Goal: Task Accomplishment & Management: Manage account settings

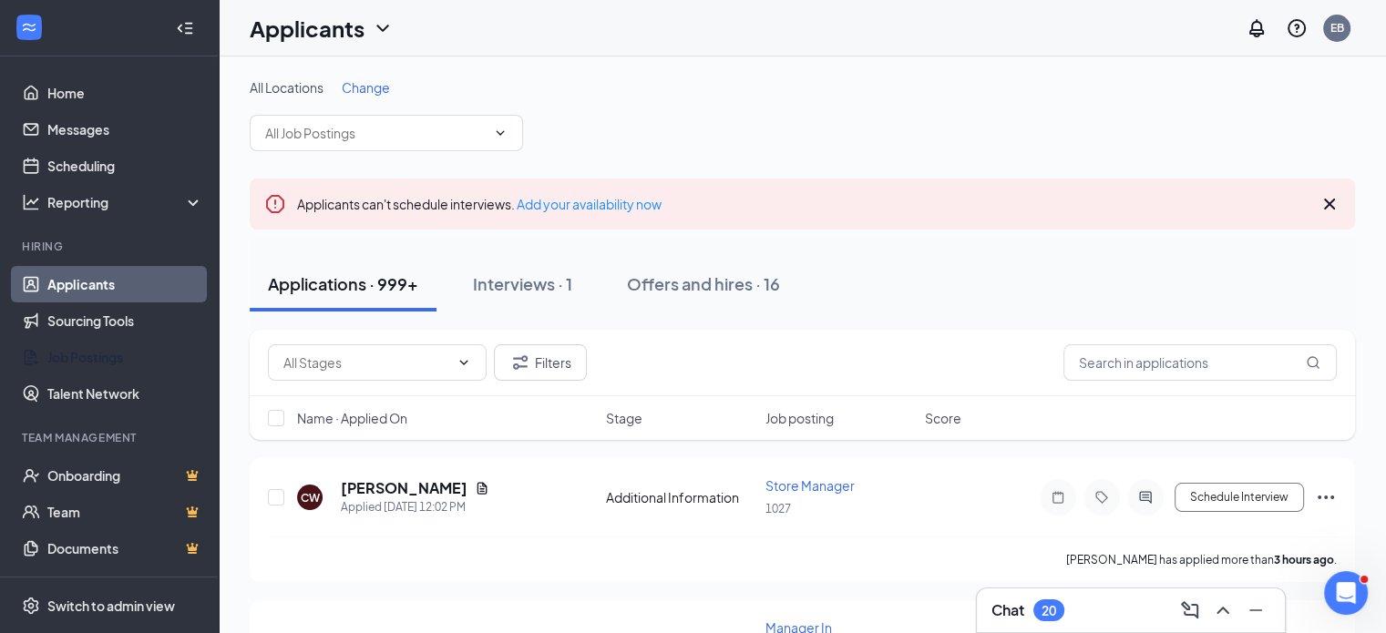
drag, startPoint x: 54, startPoint y: 357, endPoint x: 95, endPoint y: 295, distance: 74.3
click at [55, 357] on link "Job Postings" at bounding box center [125, 357] width 156 height 36
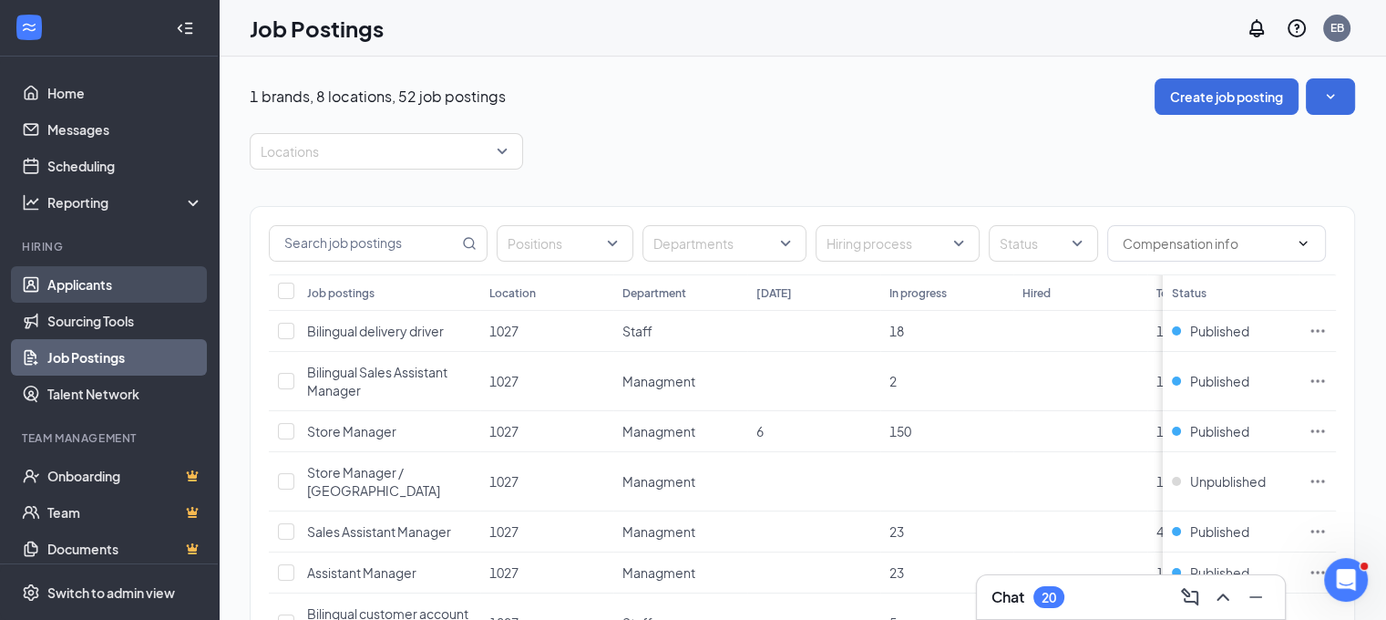
click at [70, 286] on link "Applicants" at bounding box center [125, 284] width 156 height 36
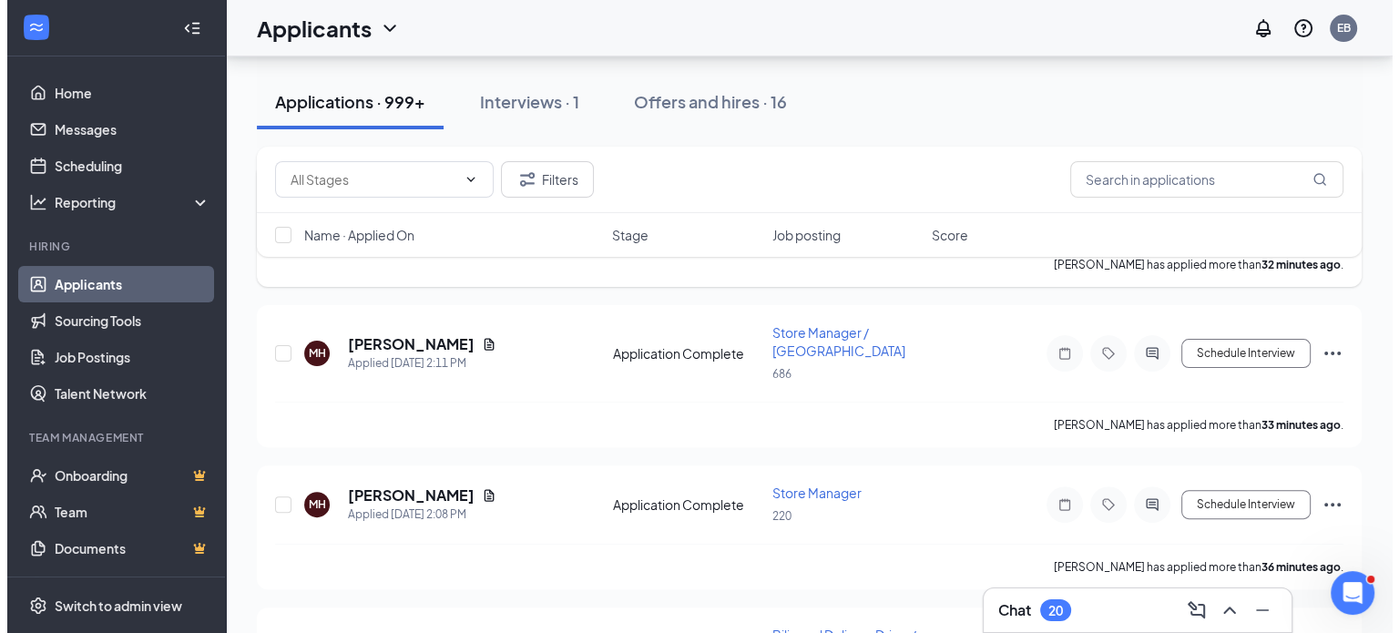
scroll to position [547, 0]
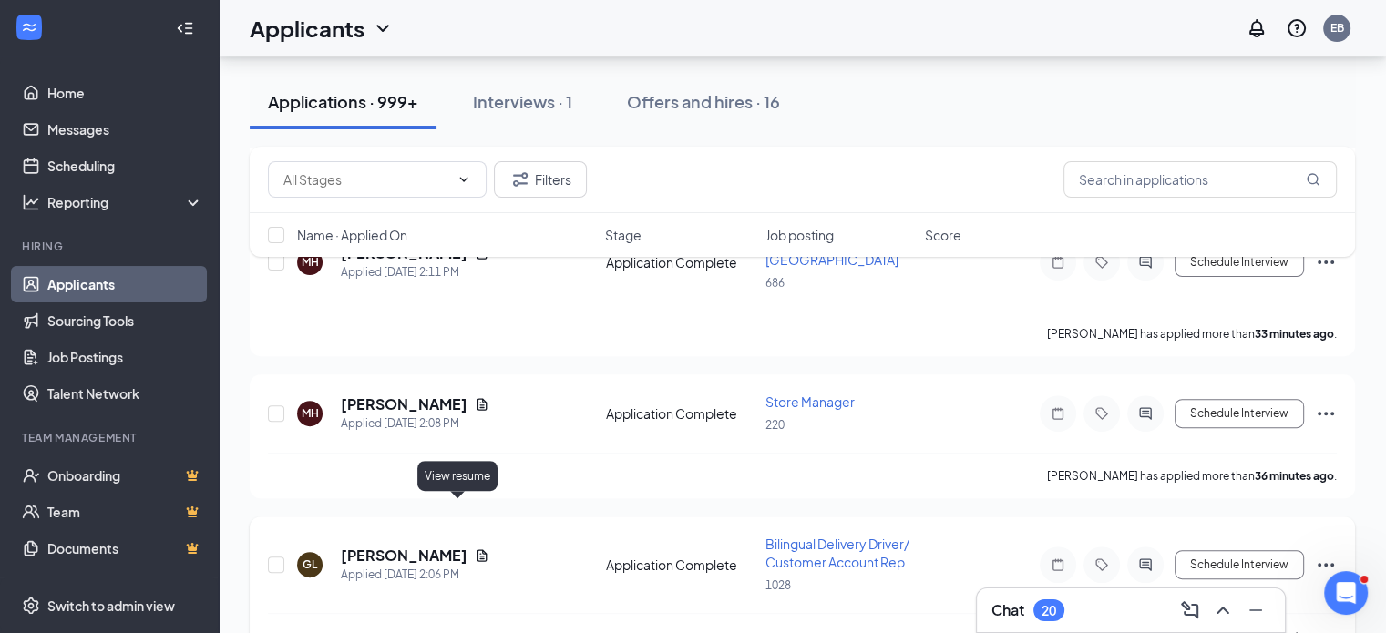
click at [475, 548] on icon "Document" at bounding box center [482, 555] width 15 height 15
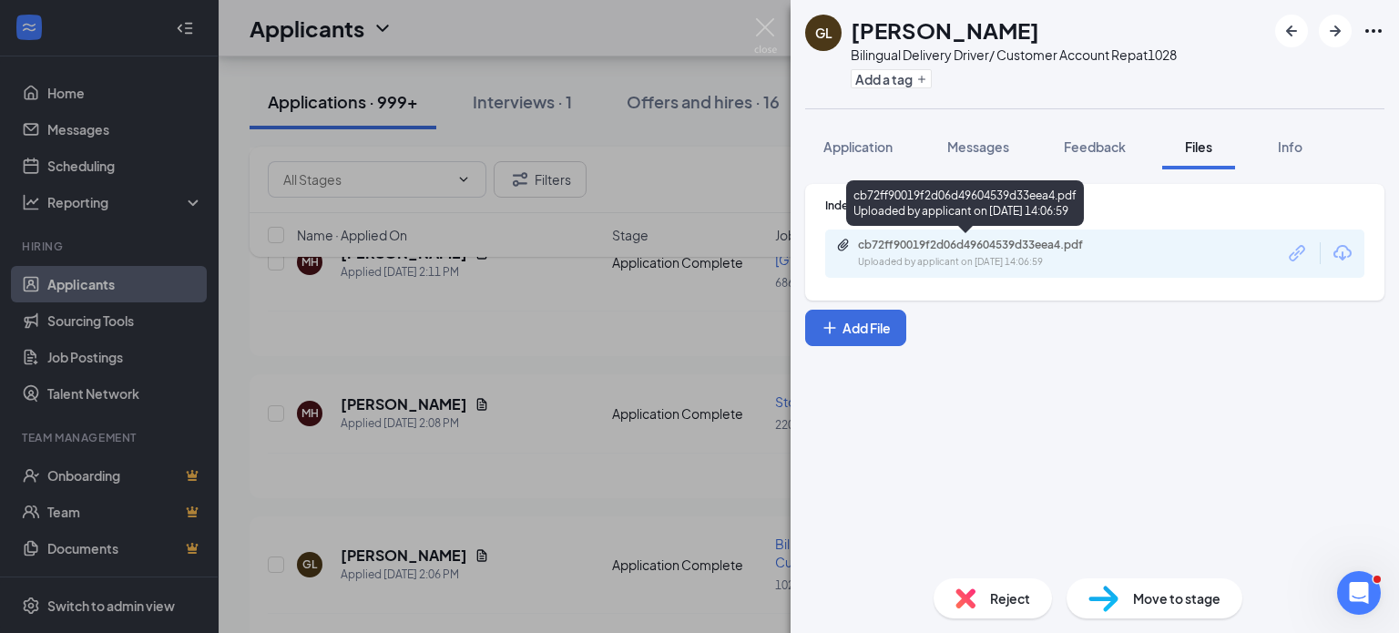
click at [920, 251] on div "cb72ff90019f2d06d49604539d33eea4.pdf" at bounding box center [985, 245] width 255 height 15
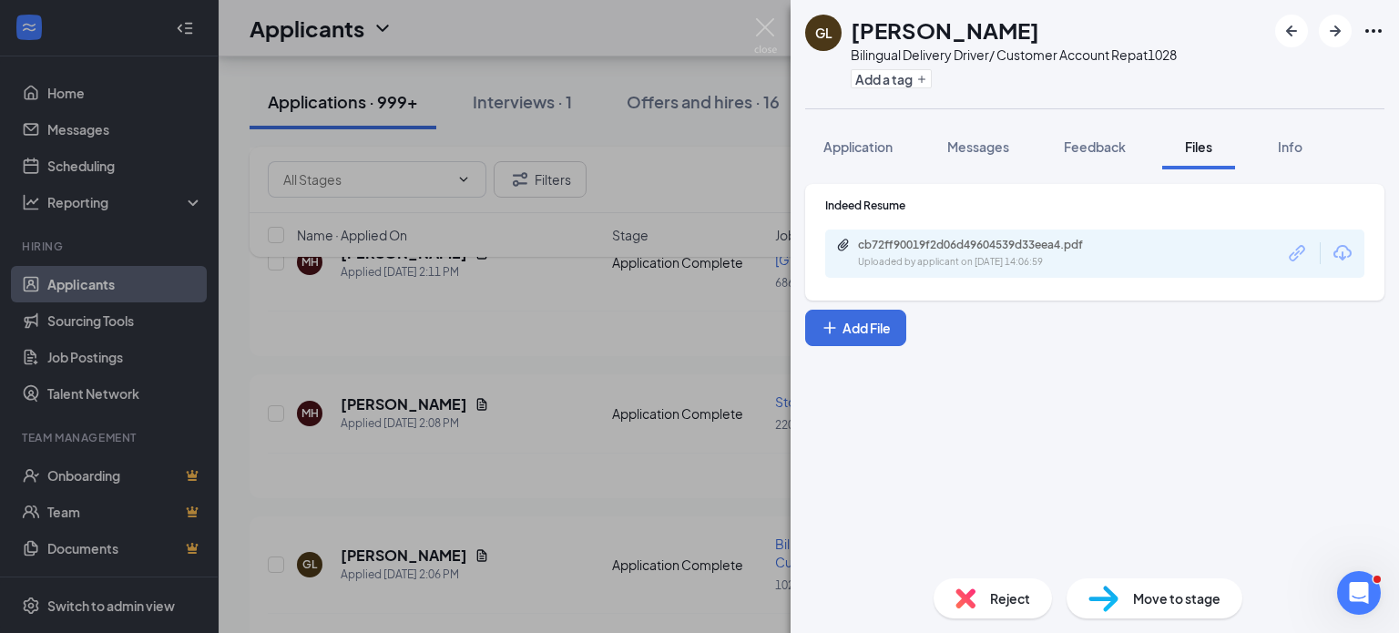
click at [614, 323] on div "GL German [PERSON_NAME] Bilingual Delivery Driver/ Customer Account Rep at 1028…" at bounding box center [699, 316] width 1399 height 633
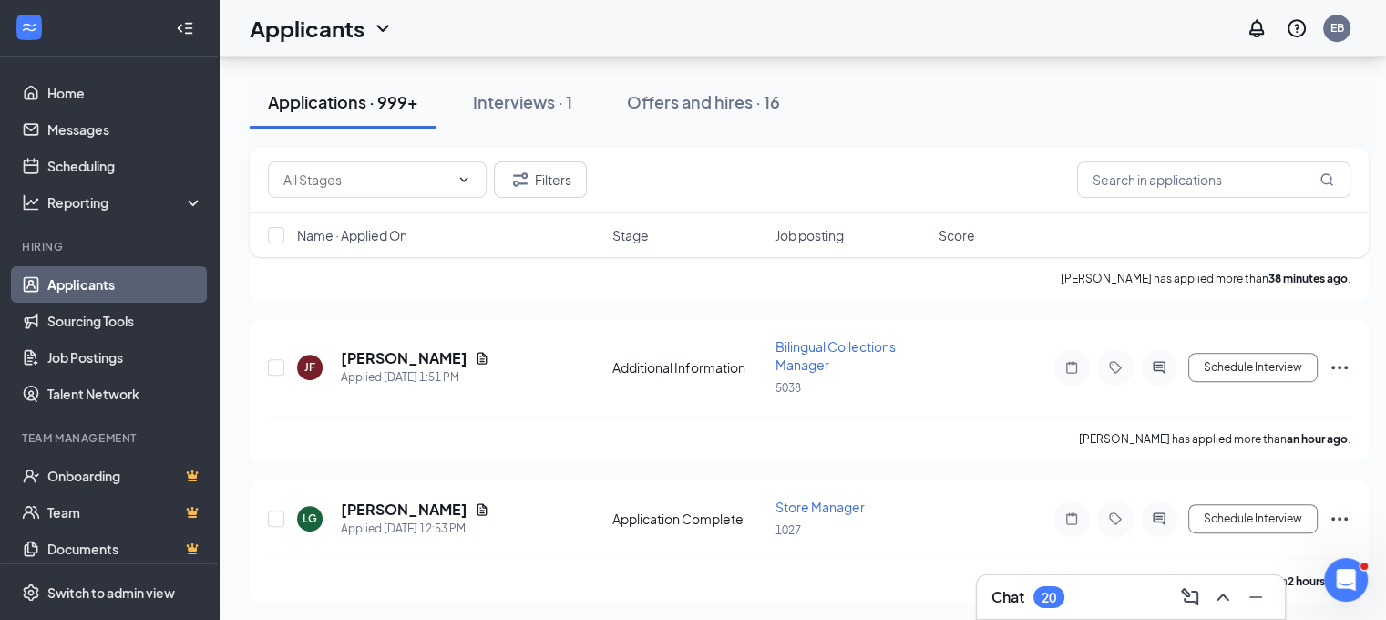
scroll to position [911, 0]
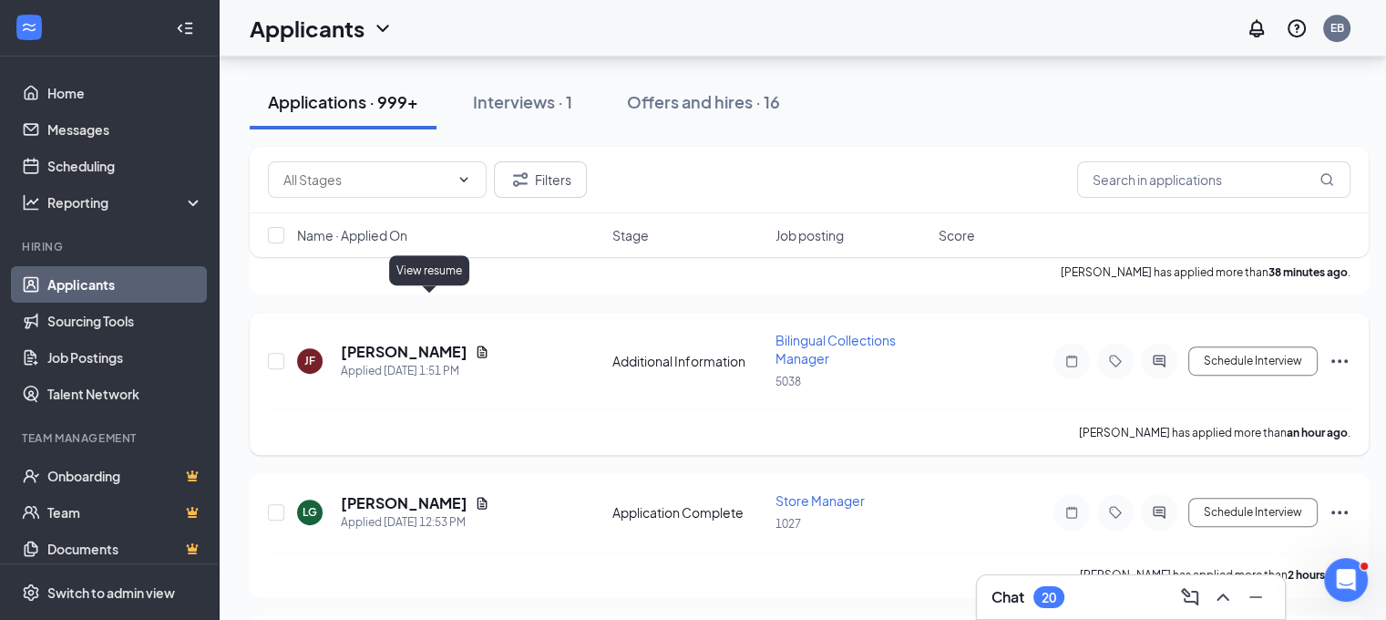
click at [475, 344] on icon "Document" at bounding box center [482, 351] width 15 height 15
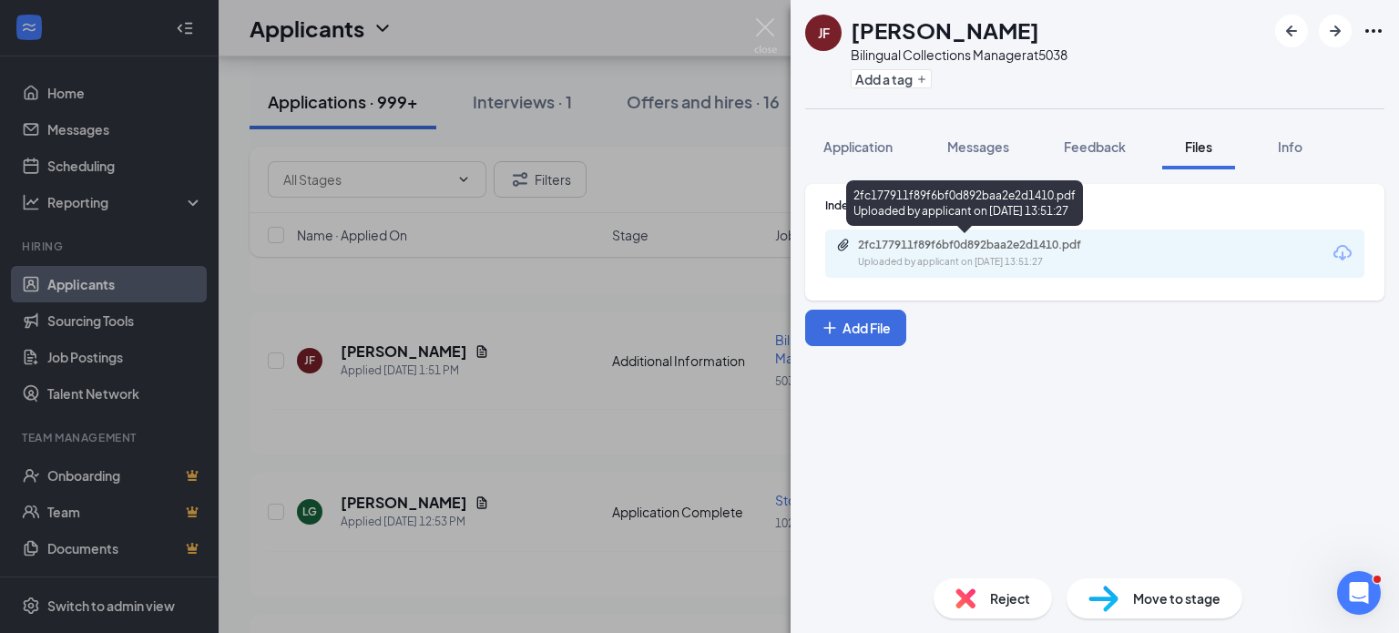
click at [929, 249] on div "2fc177911f89f6bf0d892baa2e2d1410.pdf" at bounding box center [985, 245] width 255 height 15
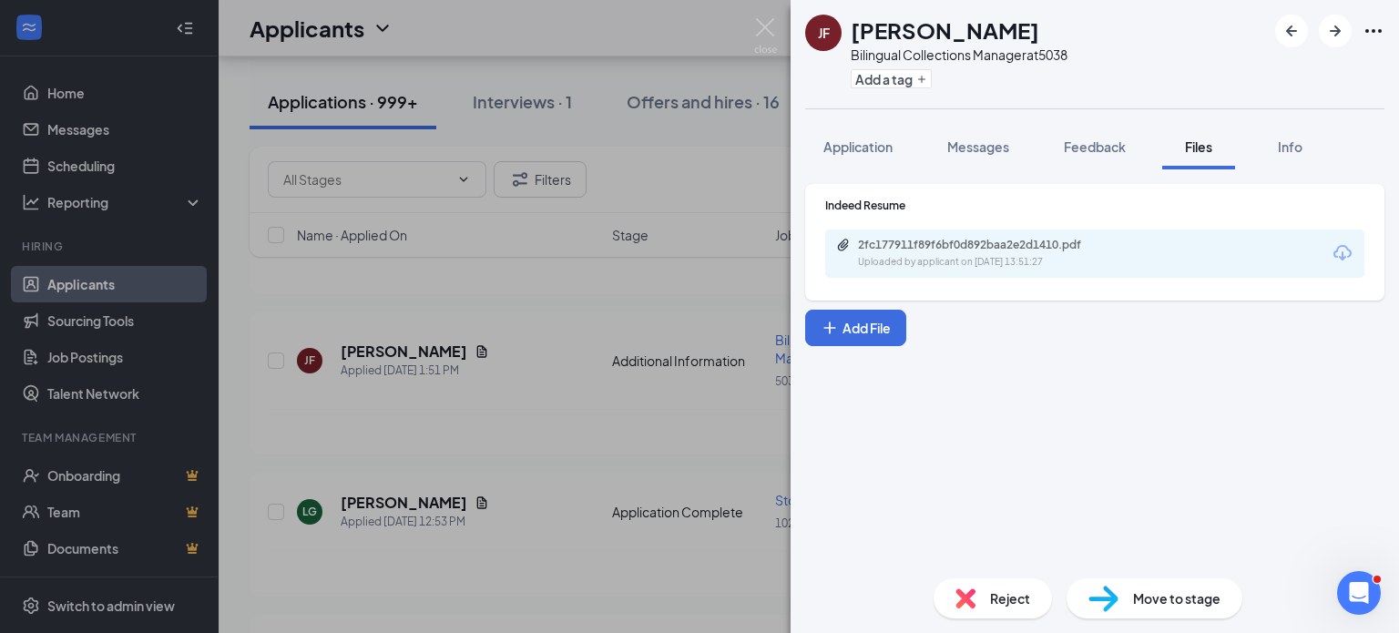
click at [636, 250] on div "[PERSON_NAME] Collections Manager at 5038 Add a tag Application Messages Feedba…" at bounding box center [699, 316] width 1399 height 633
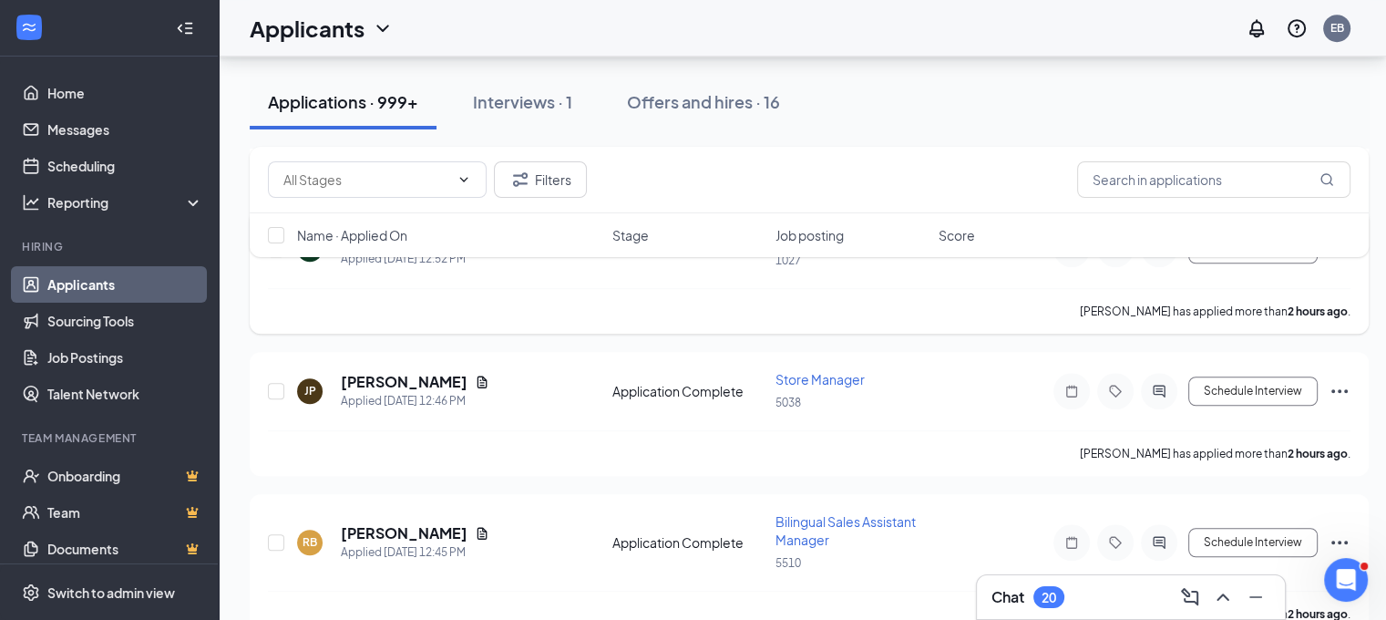
scroll to position [1367, 0]
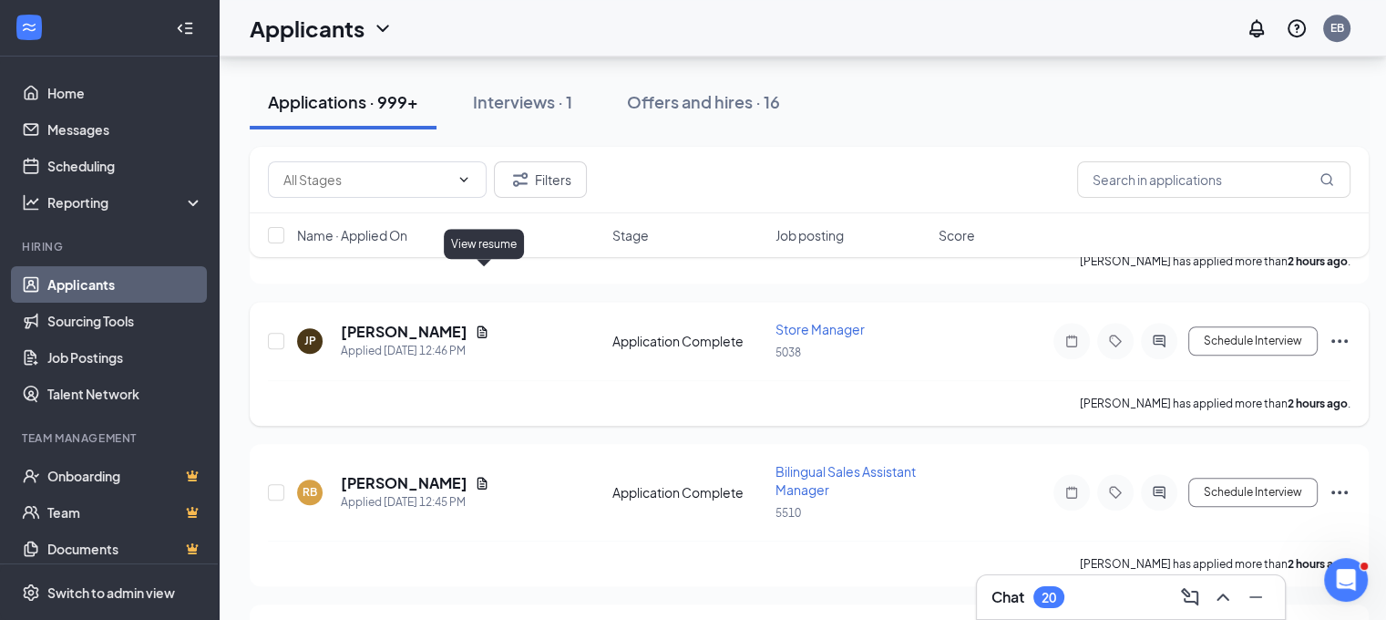
click at [485, 324] on icon "Document" at bounding box center [482, 331] width 15 height 15
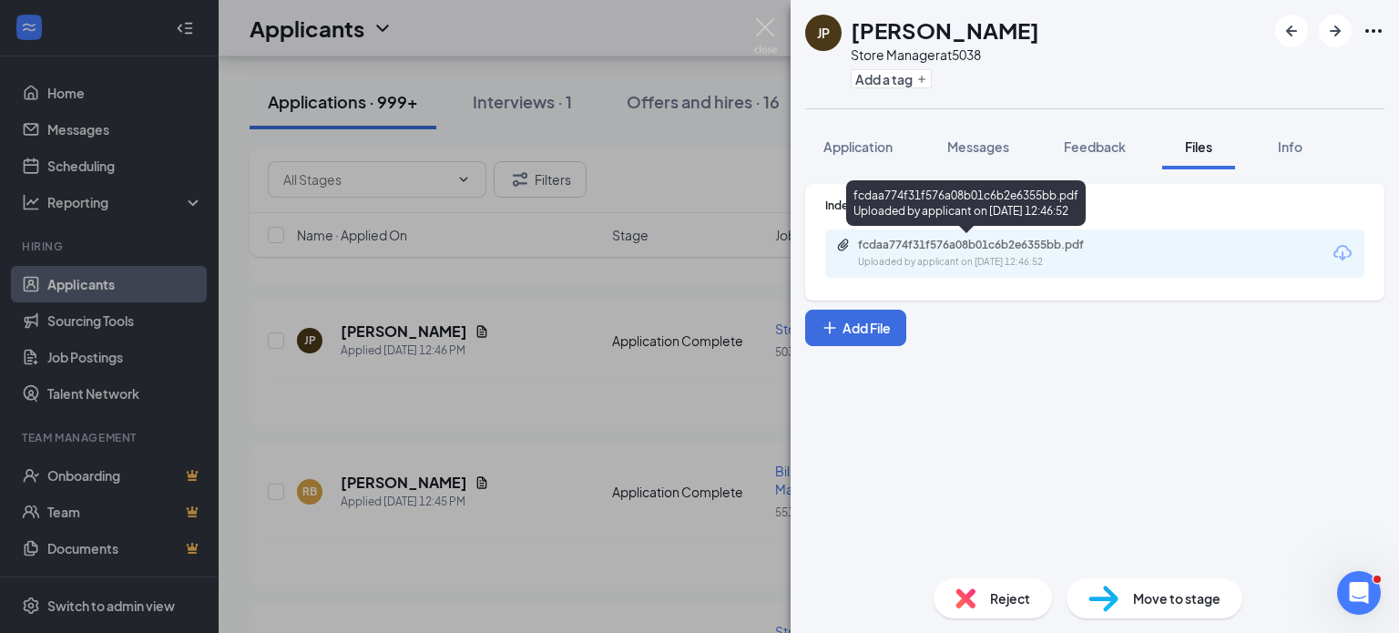
click at [929, 255] on div "Uploaded by applicant on [DATE] 12:46:52" at bounding box center [994, 262] width 273 height 15
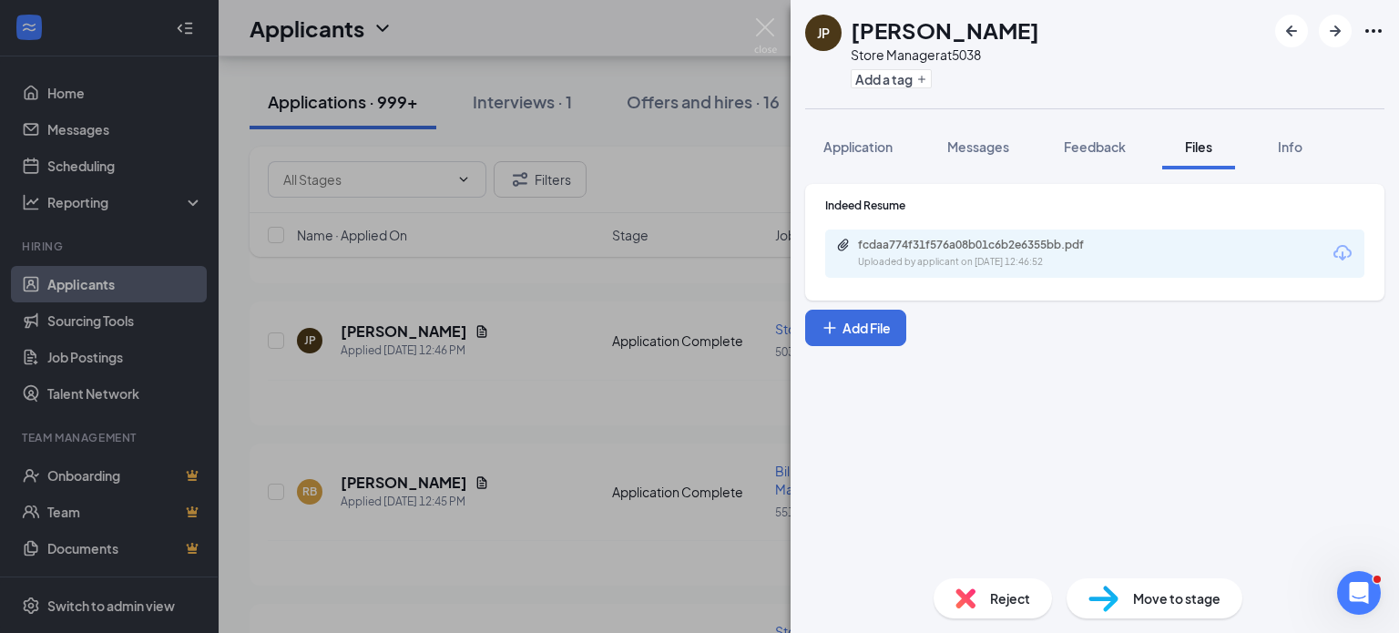
click at [638, 330] on div "JP [PERSON_NAME] Store Manager at 5038 Add a tag Application Messages Feedback …" at bounding box center [699, 316] width 1399 height 633
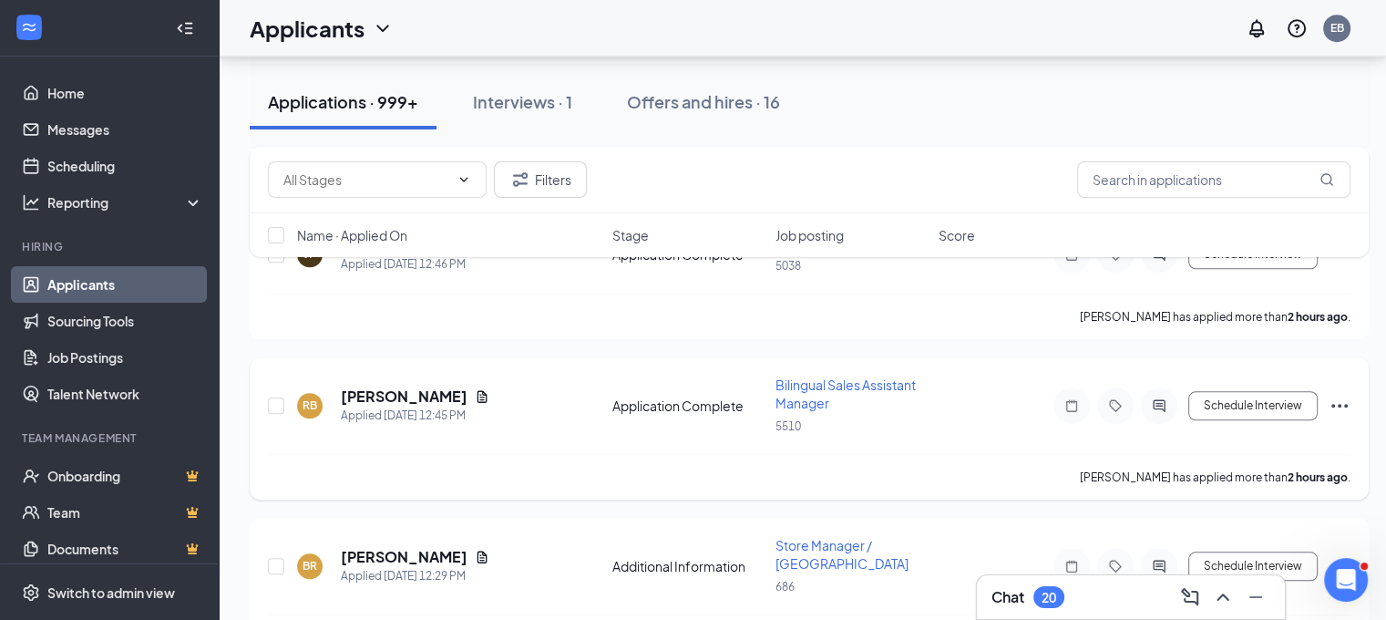
scroll to position [1458, 0]
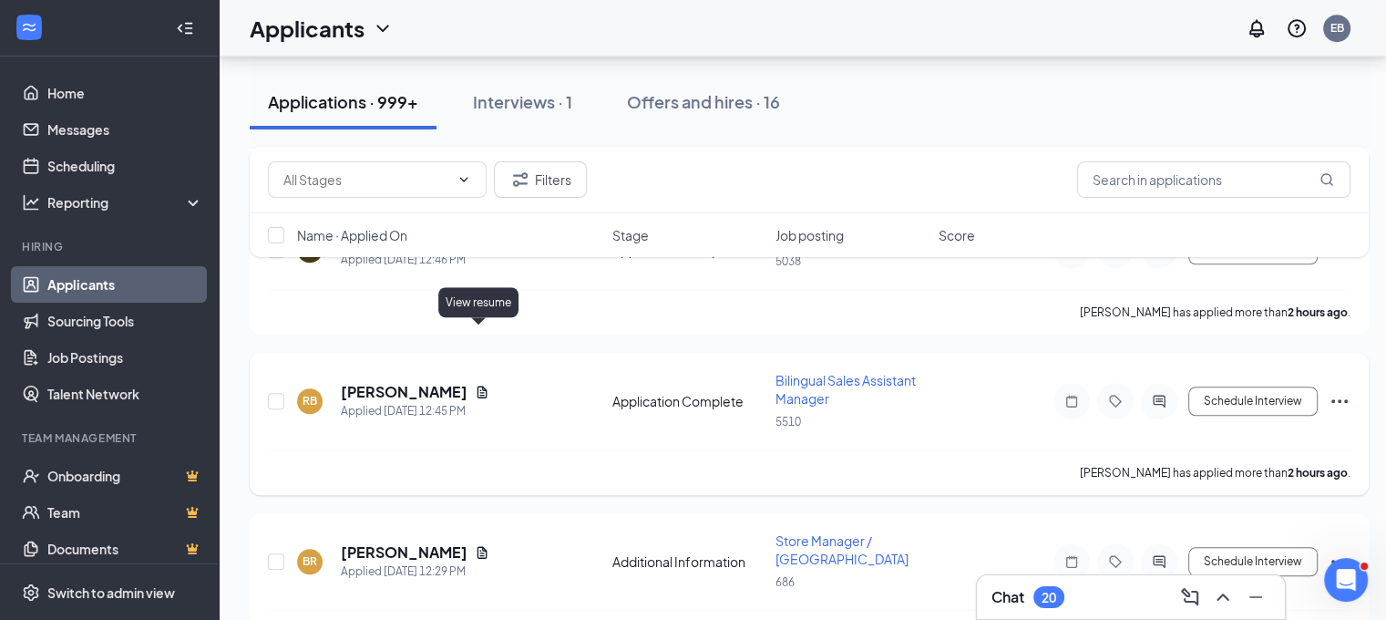
click at [475, 384] on icon "Document" at bounding box center [482, 391] width 15 height 15
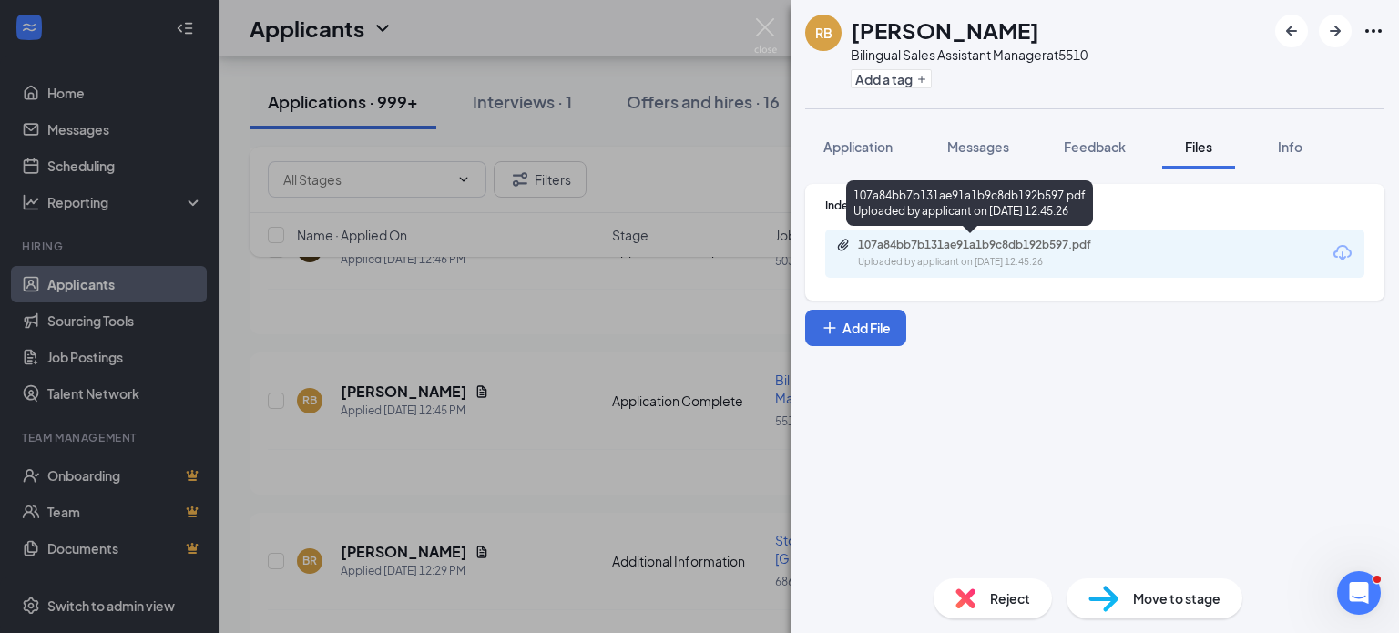
click at [988, 255] on div "Uploaded by applicant on [DATE] 12:45:26" at bounding box center [994, 262] width 273 height 15
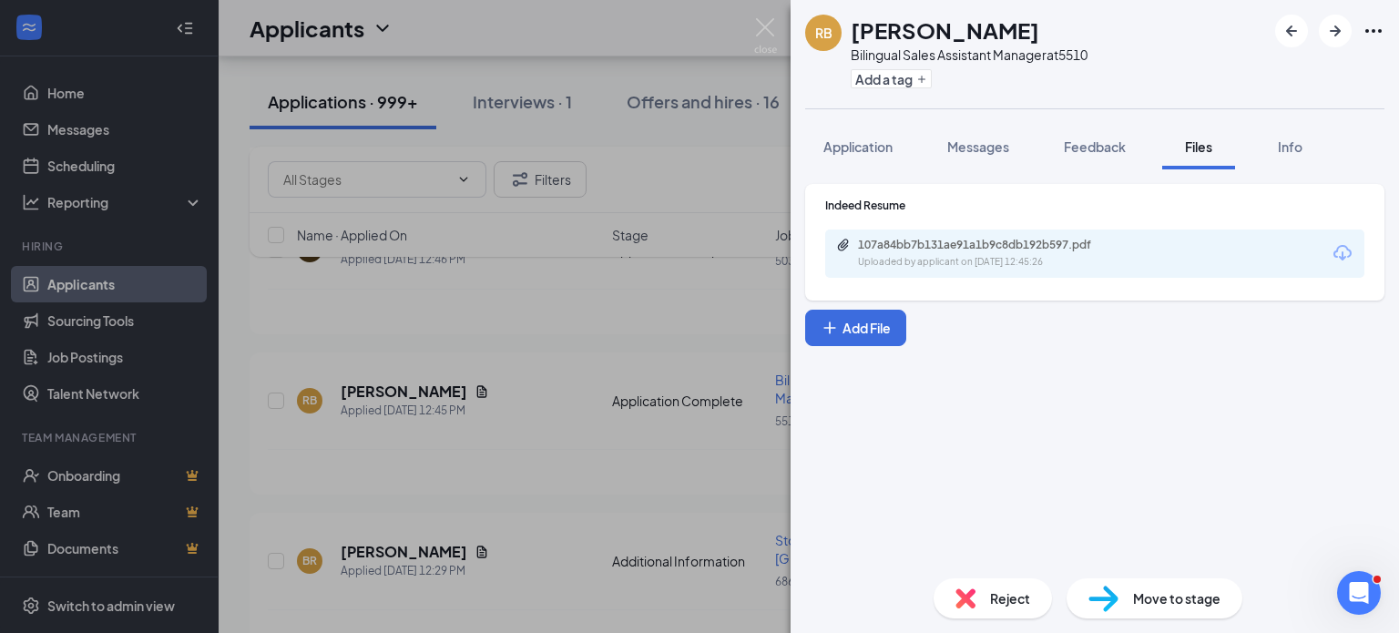
click at [656, 265] on div "RB [PERSON_NAME] Sales Assistant Manager at 5510 Add a tag Application Messages…" at bounding box center [699, 316] width 1399 height 633
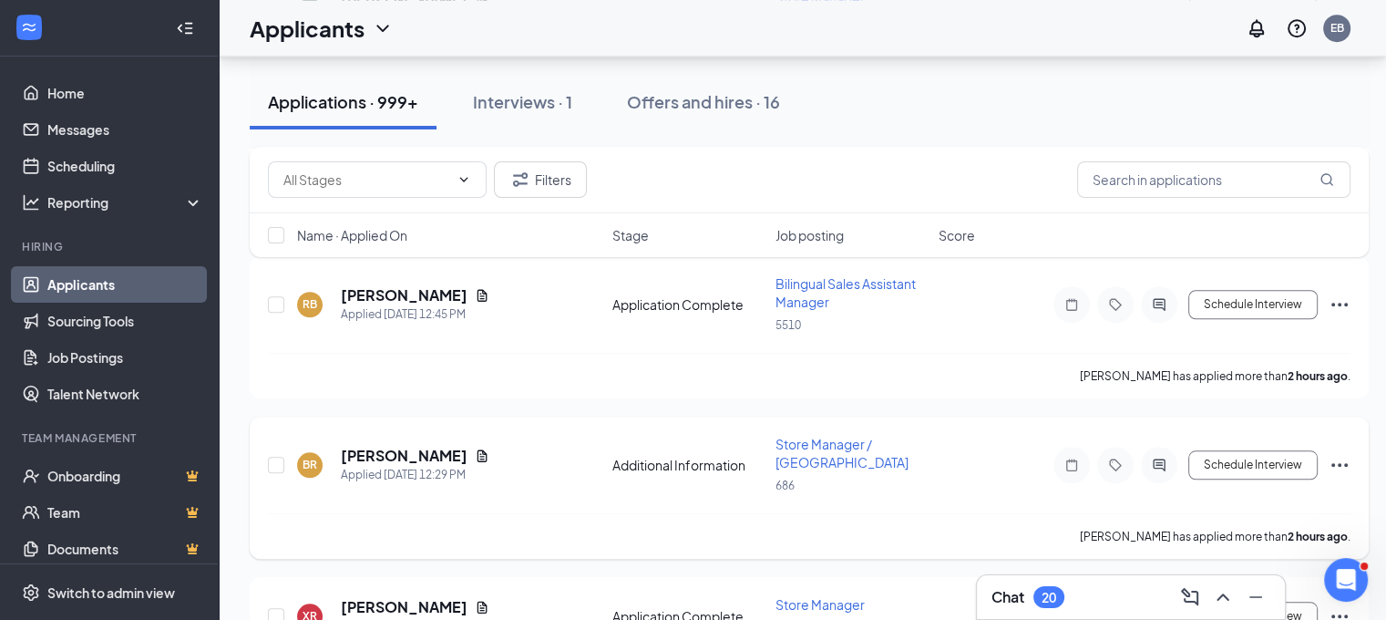
scroll to position [1640, 0]
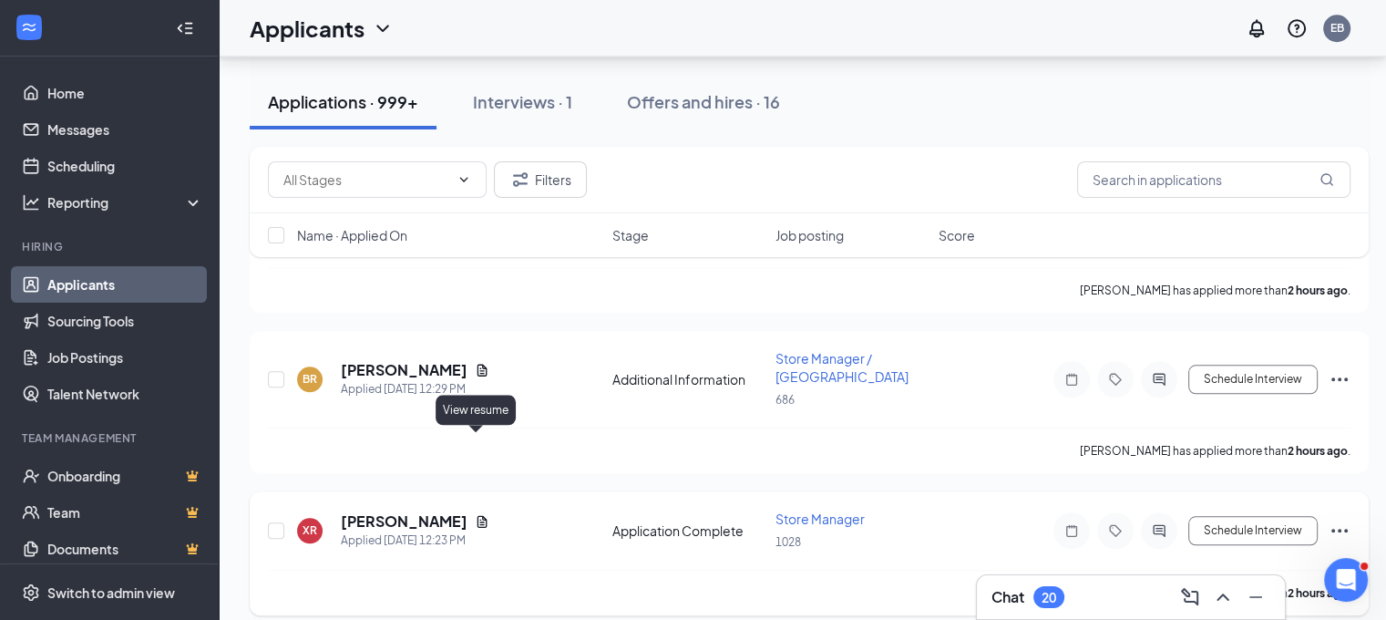
click at [477, 515] on icon "Document" at bounding box center [482, 521] width 10 height 12
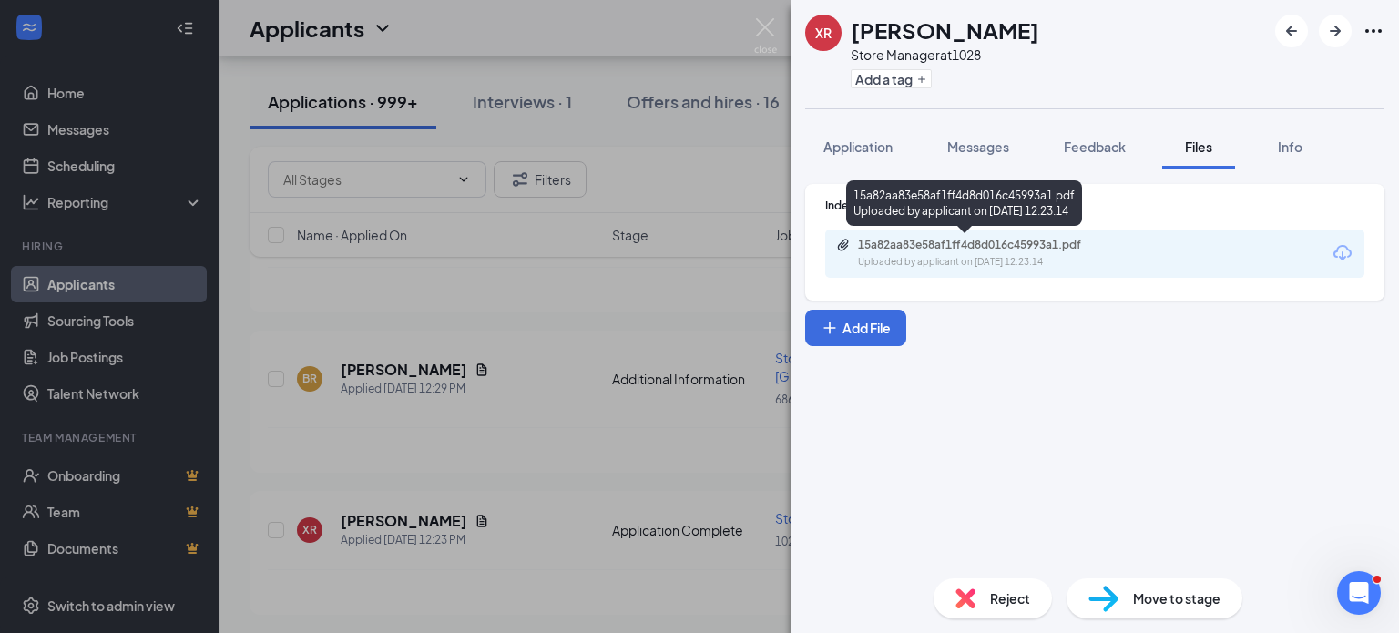
click at [948, 258] on div "Uploaded by applicant on [DATE] 12:23:14" at bounding box center [994, 262] width 273 height 15
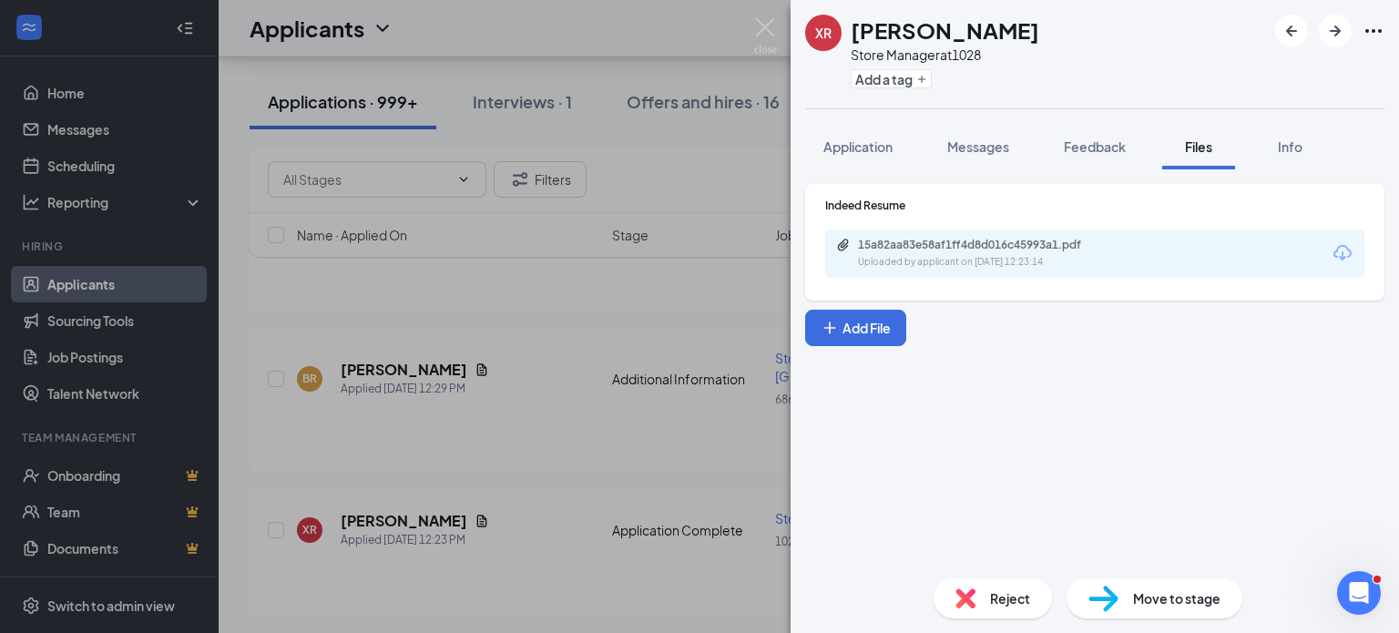
click at [713, 265] on div "XR [PERSON_NAME] Store Manager at 1028 Add a tag Application Messages Feedback …" at bounding box center [699, 316] width 1399 height 633
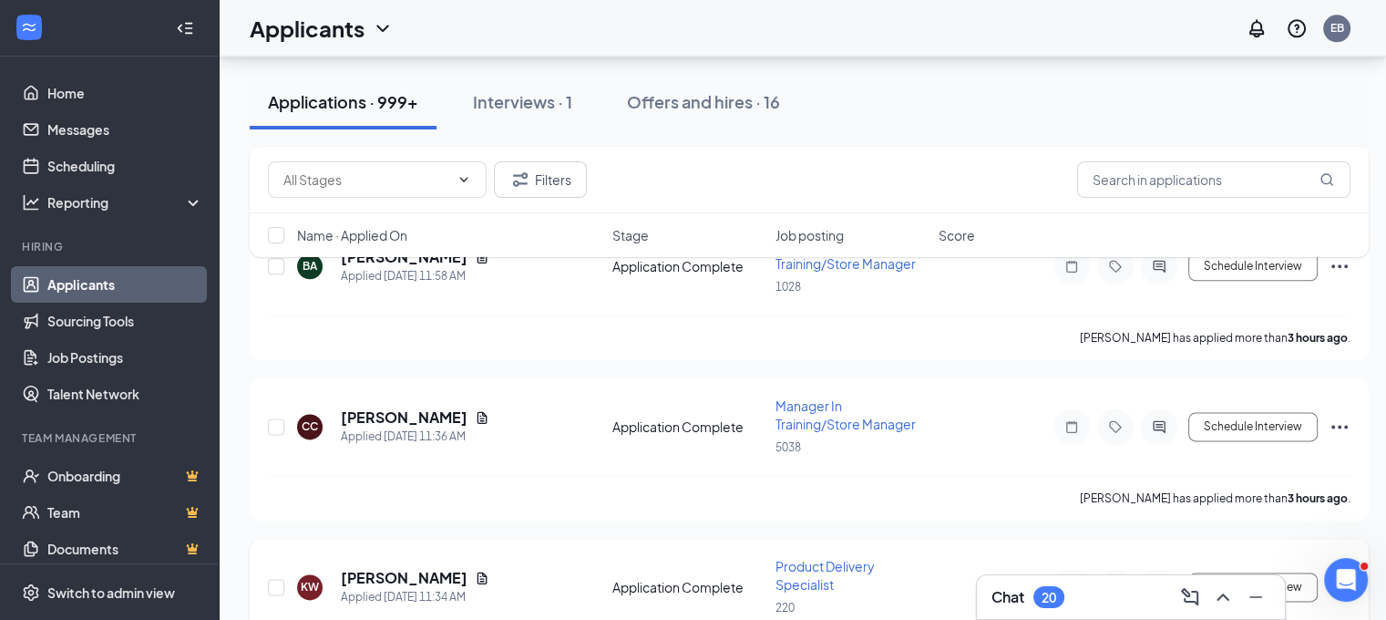
scroll to position [2187, 0]
